Goal: Information Seeking & Learning: Learn about a topic

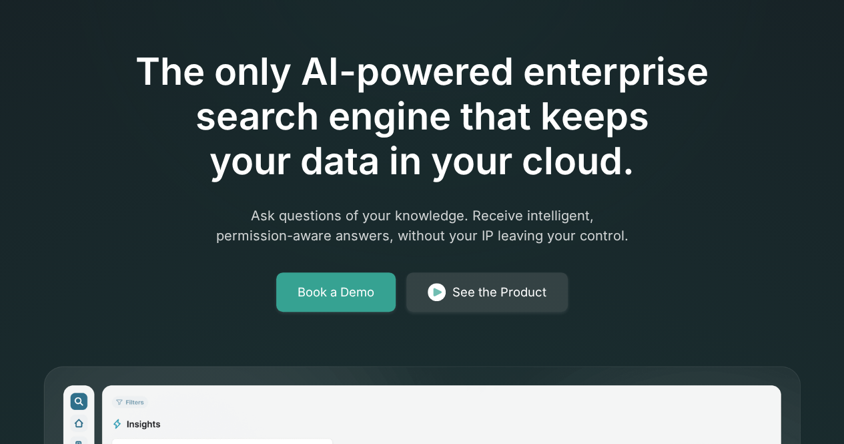
scroll to position [120, 0]
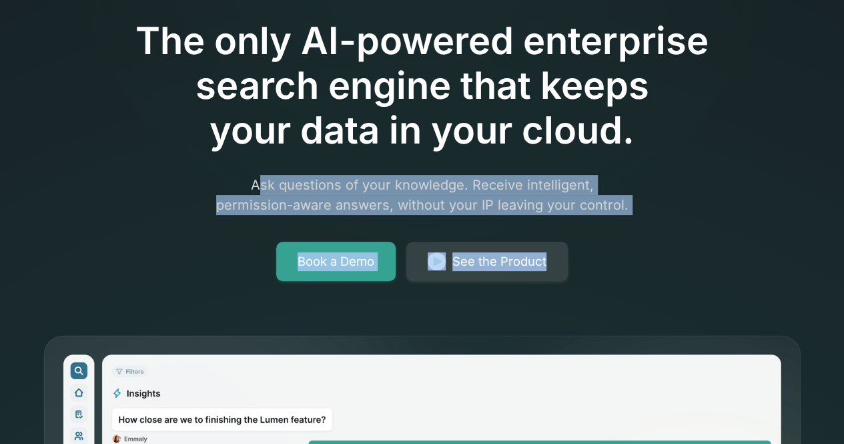
drag, startPoint x: 259, startPoint y: 184, endPoint x: 630, endPoint y: 224, distance: 373.8
click at [630, 224] on div "The only AI-powered enterprise search engine that keeps your data in your cloud…" at bounding box center [422, 112] width 683 height 337
click at [649, 206] on p "Ask questions of your knowledge. Receive intelligent, permission-aware answers,…" at bounding box center [422, 195] width 512 height 40
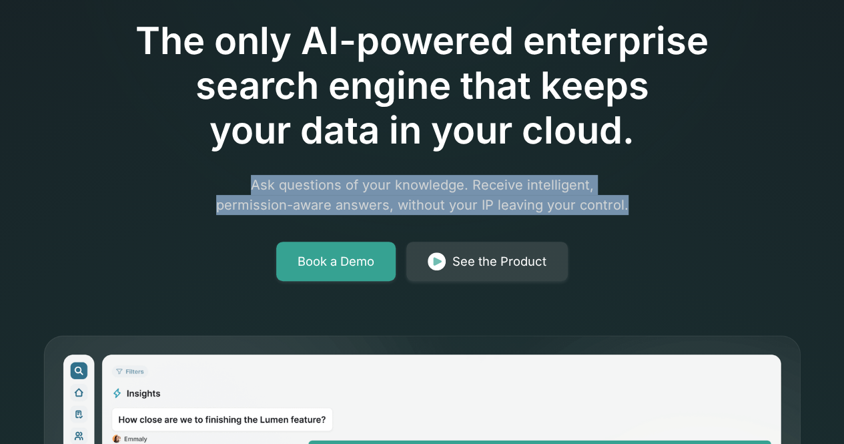
drag, startPoint x: 646, startPoint y: 207, endPoint x: 251, endPoint y: 167, distance: 397.0
click at [251, 167] on div "The only AI-powered enterprise search engine that keeps your data in your cloud…" at bounding box center [422, 112] width 683 height 337
copy p "Ask questions of your knowledge. Receive intelligent, permission-aware answers,…"
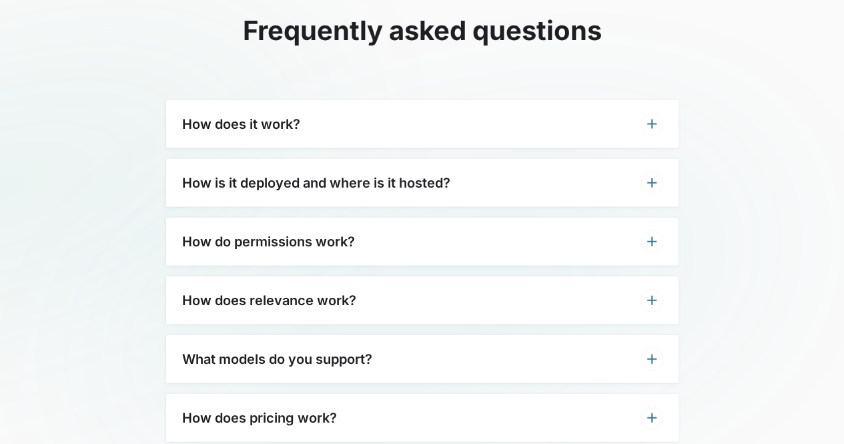
scroll to position [3962, 0]
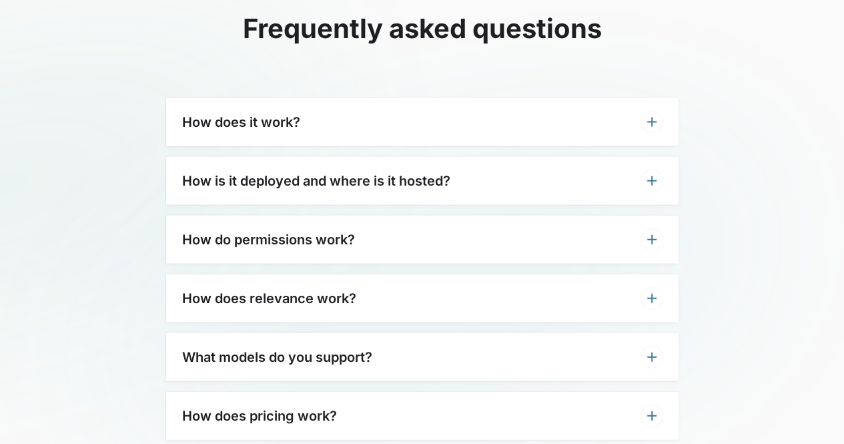
click at [334, 223] on div "How do permissions work?" at bounding box center [422, 239] width 512 height 48
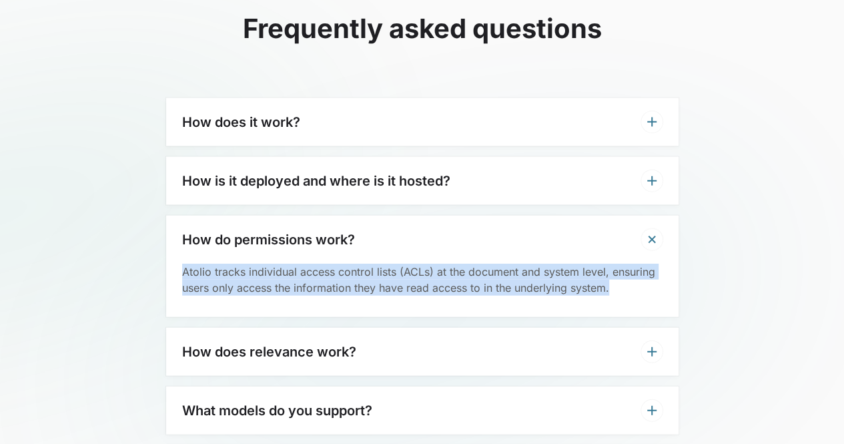
drag, startPoint x: 183, startPoint y: 246, endPoint x: 634, endPoint y: 272, distance: 452.4
click at [634, 272] on div "Atolio tracks individual access control lists (ACLs) at the document and system…" at bounding box center [422, 290] width 512 height 53
copy p "Atolio tracks individual access control lists (ACLs) at the document and system…"
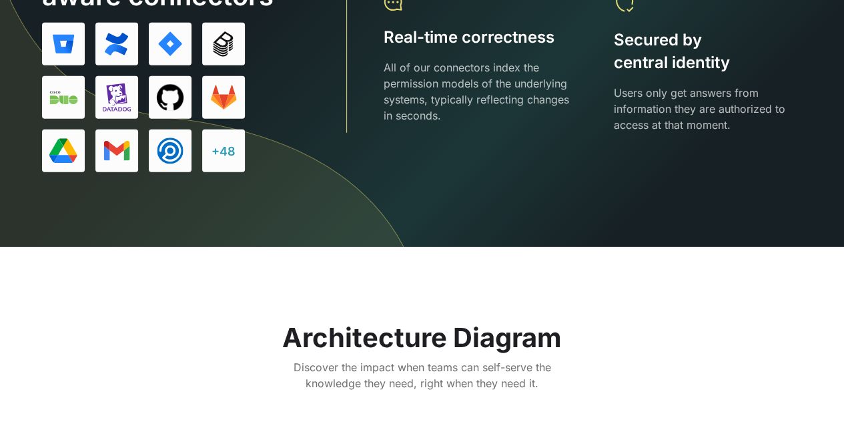
scroll to position [1897, 0]
